Goal: Information Seeking & Learning: Learn about a topic

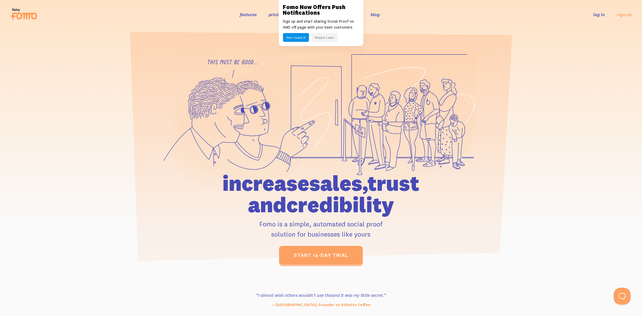
click at [324, 42] on div "Fomo Now Offers Push Notifications Sign up and start sharing Social Proof on AN…" at bounding box center [321, 23] width 85 height 46
click at [326, 38] on button "Maybe Later" at bounding box center [325, 37] width 26 height 9
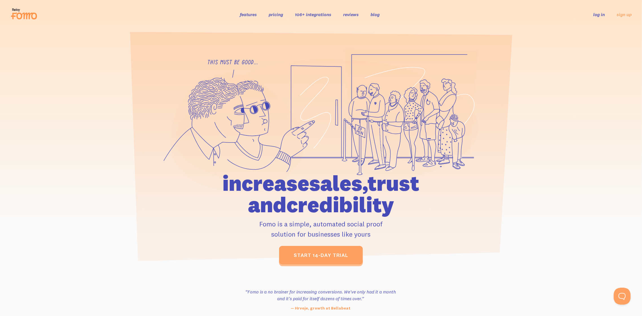
click at [317, 14] on link "106+ integrations" at bounding box center [313, 15] width 36 height 6
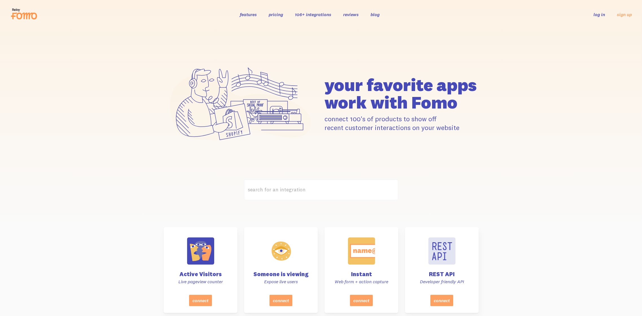
click at [279, 16] on link "pricing" at bounding box center [276, 15] width 14 height 6
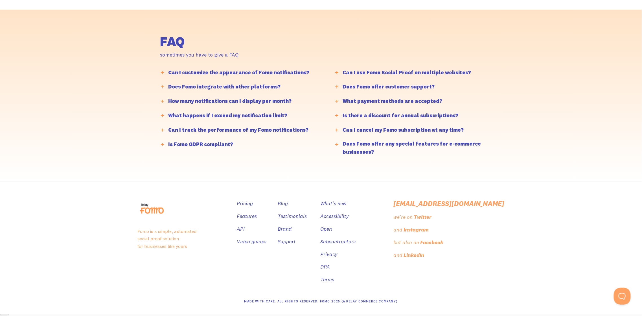
scroll to position [1366, 0]
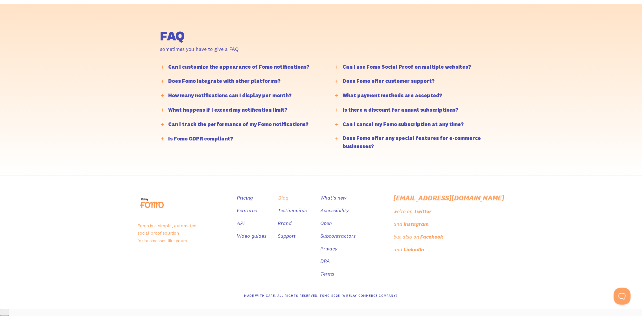
click at [289, 202] on link "Blog" at bounding box center [284, 198] width 10 height 8
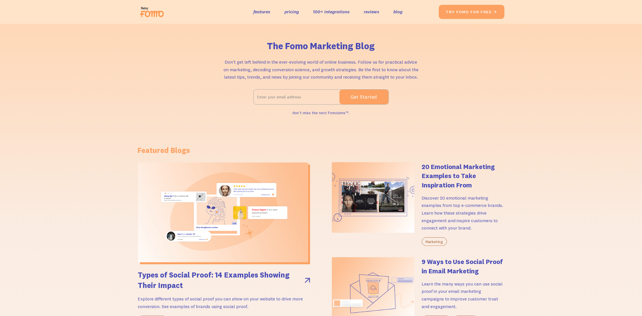
click at [442, 182] on h4 "20 Emotional Marketing Examples to Take Inspiration From" at bounding box center [463, 175] width 83 height 27
